Goal: Task Accomplishment & Management: Complete application form

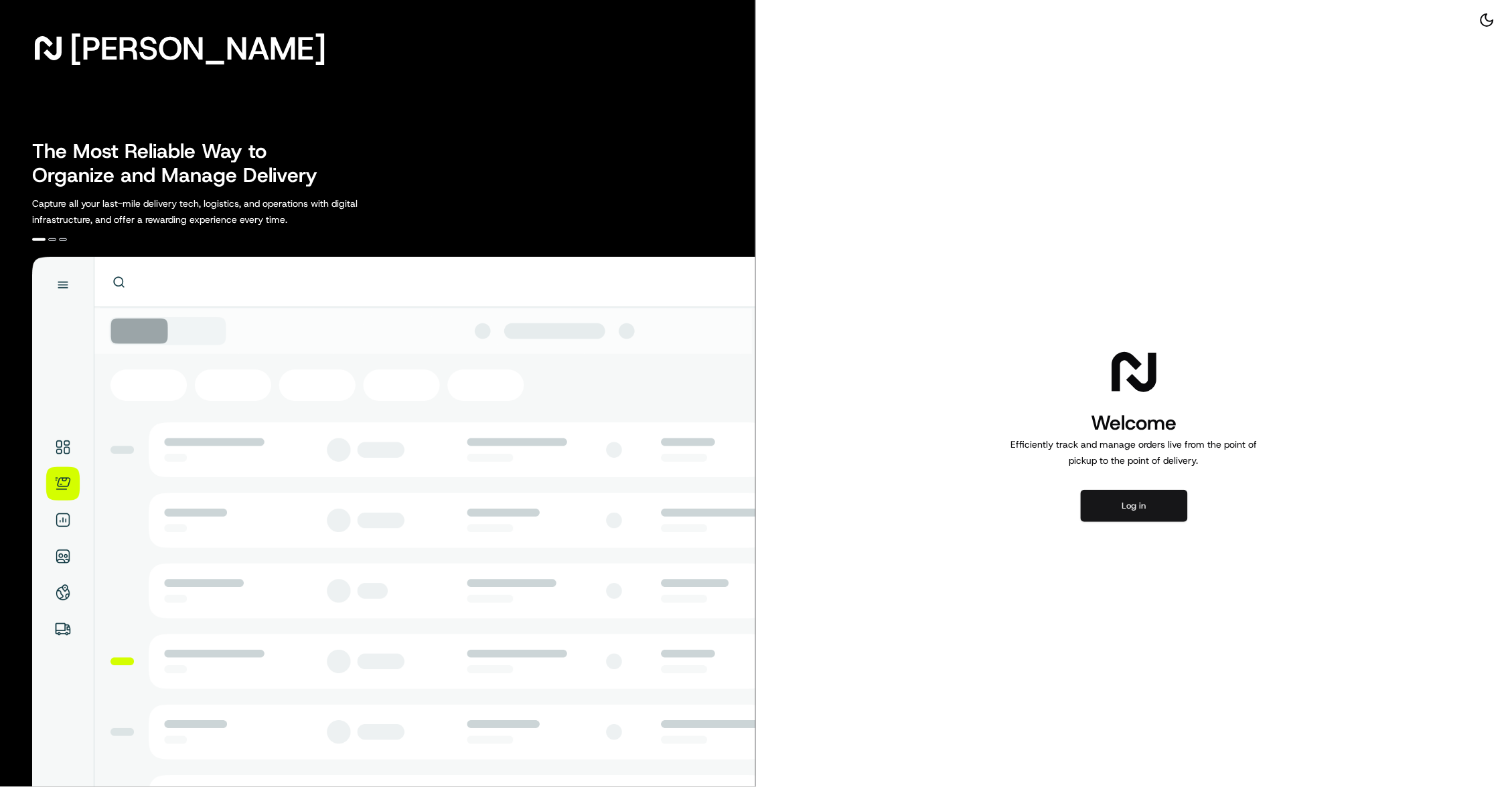
click at [1123, 498] on button "Log in" at bounding box center [1134, 505] width 107 height 32
